Goal: Find specific page/section: Find specific page/section

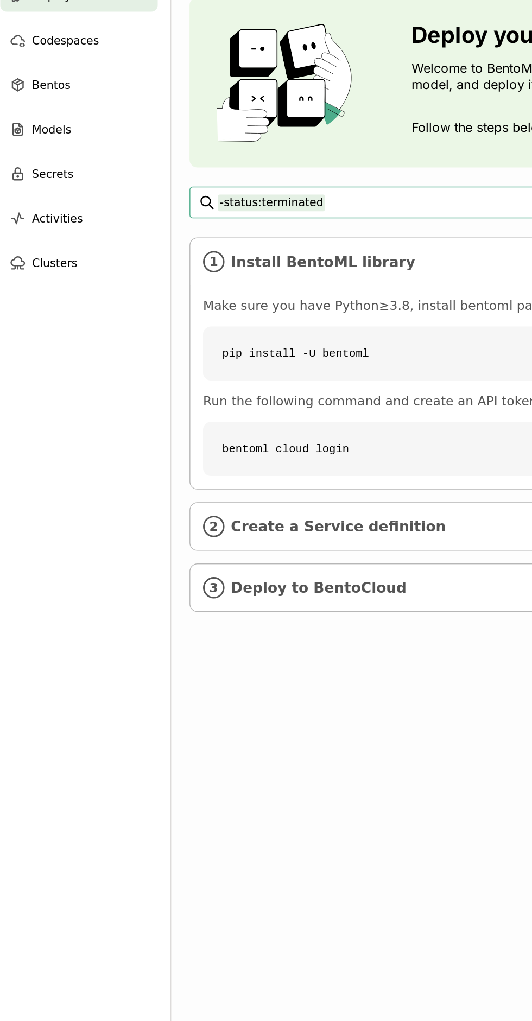
scroll to position [4, 0]
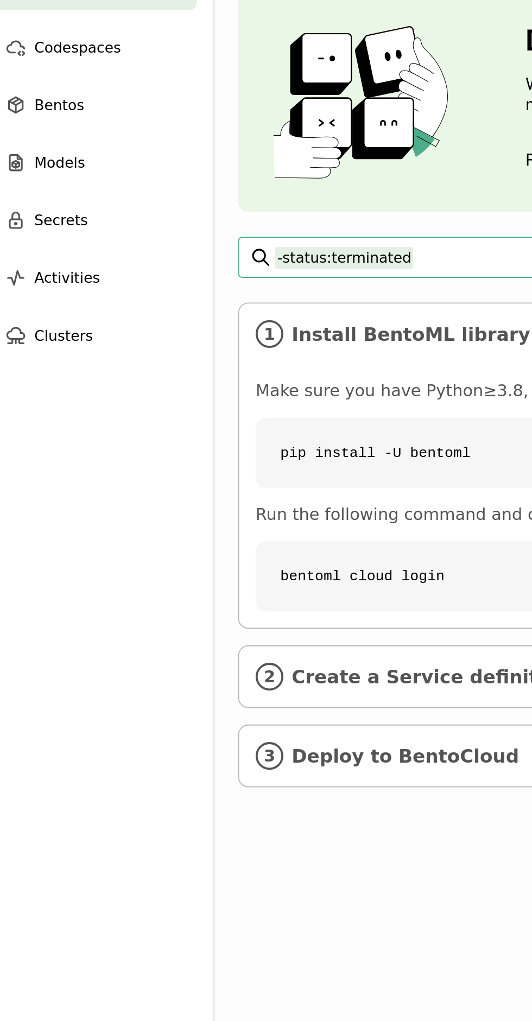
click at [60, 160] on div "Models" at bounding box center [62, 156] width 107 height 22
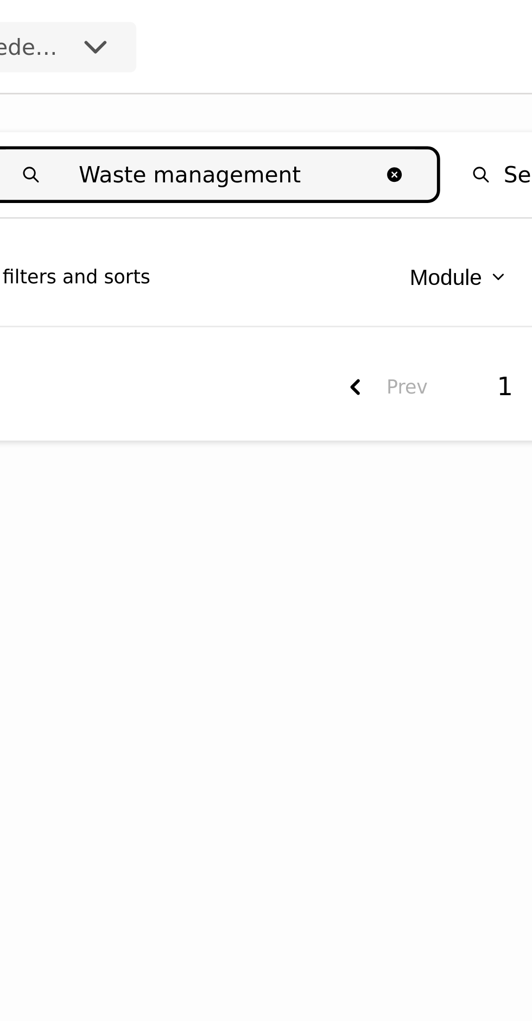
click at [333, 56] on input "Waste management" at bounding box center [310, 60] width 110 height 17
type input "Waste"
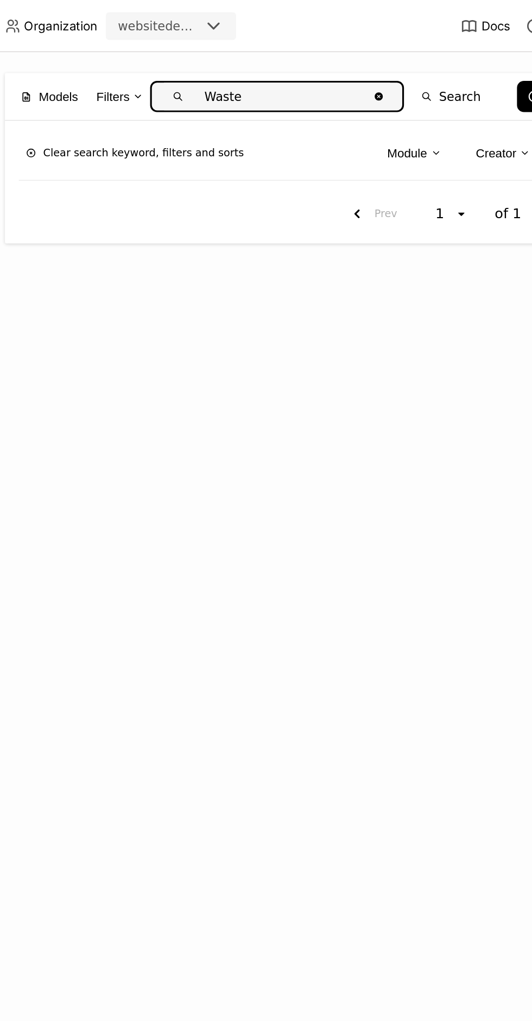
click at [192, 98] on button "Clear search keyword, filters and sorts" at bounding box center [219, 95] width 145 height 15
